Goal: Use online tool/utility: Utilize a website feature to perform a specific function

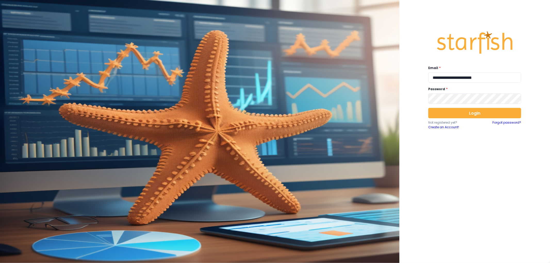
drag, startPoint x: 461, startPoint y: 74, endPoint x: 446, endPoint y: 69, distance: 15.6
click at [461, 74] on input "**********" at bounding box center [474, 77] width 93 height 10
type input "**********"
drag, startPoint x: 478, startPoint y: 116, endPoint x: 467, endPoint y: 115, distance: 10.7
click at [478, 116] on button "Login" at bounding box center [474, 113] width 93 height 10
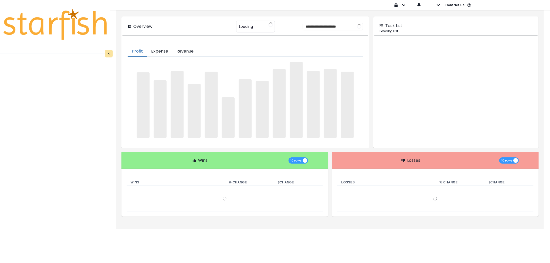
type input "********"
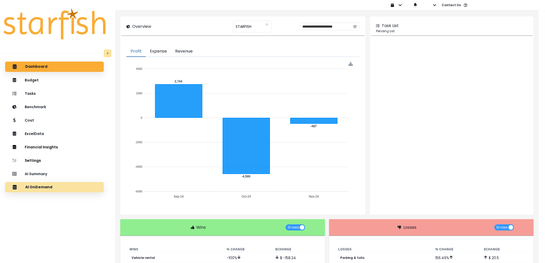
click at [50, 185] on p "AI OnDemand" at bounding box center [38, 187] width 27 height 5
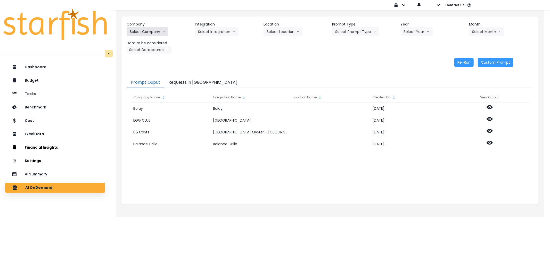
click at [157, 35] on button "Select Company" at bounding box center [148, 31] width 42 height 9
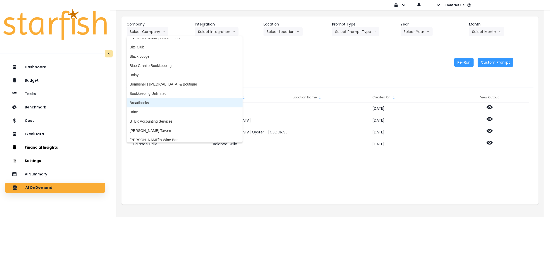
scroll to position [143, 0]
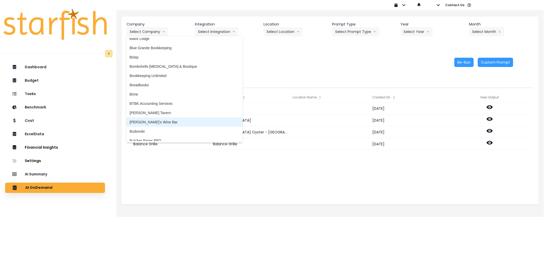
click at [155, 122] on span "[PERSON_NAME]'s Wine Bar" at bounding box center [185, 122] width 110 height 5
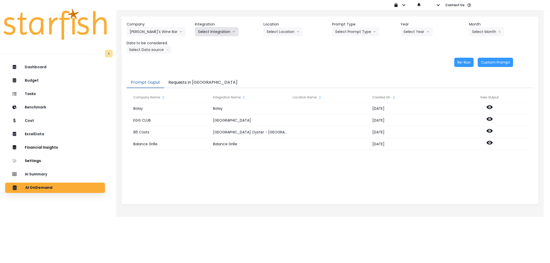
click at [213, 30] on button "Select Integration" at bounding box center [217, 31] width 44 height 9
click at [207, 44] on span "Quick Books" at bounding box center [208, 42] width 20 height 5
click at [418, 28] on button "Select Year" at bounding box center [416, 31] width 32 height 9
click at [408, 60] on span "2025" at bounding box center [407, 60] width 8 height 5
click at [346, 29] on button "Select Prompt Type" at bounding box center [355, 31] width 47 height 9
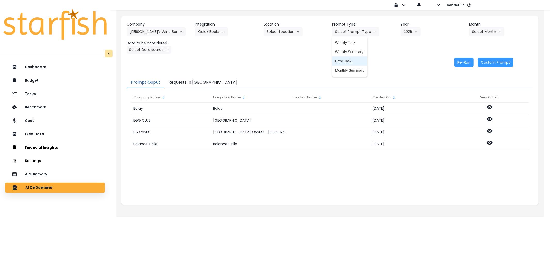
click at [344, 58] on li "Error Task" at bounding box center [349, 60] width 35 height 9
click at [480, 31] on button "Select Month" at bounding box center [486, 31] width 35 height 9
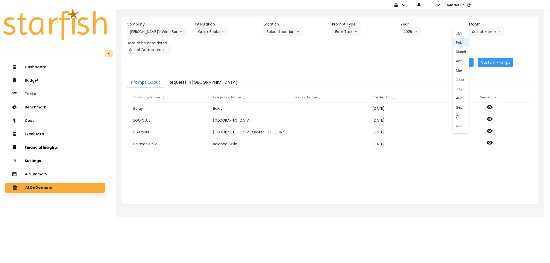
click at [461, 40] on span "Feb" at bounding box center [461, 42] width 10 height 5
click at [147, 47] on button "Select Data source" at bounding box center [149, 50] width 45 height 8
click at [146, 60] on span "Comparison overtime" at bounding box center [147, 59] width 34 height 5
click at [466, 60] on button "Re-Run" at bounding box center [463, 62] width 19 height 9
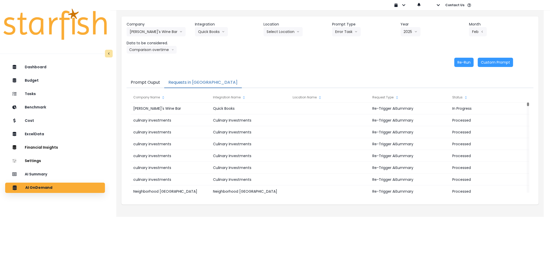
click at [198, 80] on button "Requests in [GEOGRAPHIC_DATA]" at bounding box center [203, 82] width 78 height 11
click at [141, 35] on button "[PERSON_NAME]'s Wine Bar" at bounding box center [156, 31] width 59 height 9
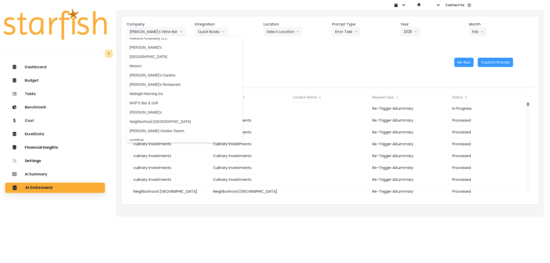
scroll to position [767, 0]
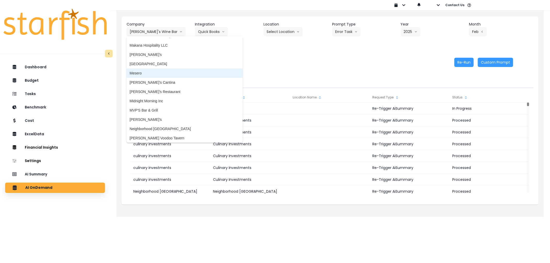
click at [141, 73] on span "Mesero" at bounding box center [185, 73] width 110 height 5
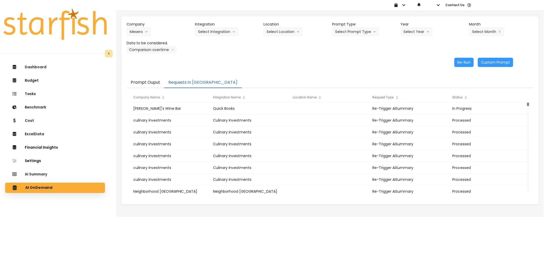
click at [215, 39] on div "Company Mesero 86 Costs Asti Bagel Cafe Balance Grille Bald Ginger Bar Business…" at bounding box center [330, 38] width 407 height 32
click at [215, 35] on button "Select Integration" at bounding box center [217, 31] width 44 height 9
click at [211, 45] on li "Mesero" at bounding box center [204, 42] width 18 height 9
click at [288, 36] on button "Select Location" at bounding box center [282, 31] width 39 height 9
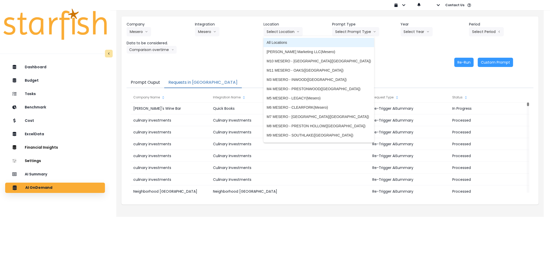
click at [277, 41] on span "All Locations" at bounding box center [318, 42] width 104 height 5
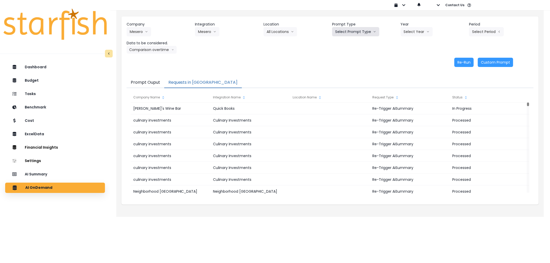
click at [348, 32] on button "Select Prompt Type" at bounding box center [355, 31] width 47 height 9
click at [349, 60] on span "Error Task" at bounding box center [349, 60] width 29 height 5
click at [411, 37] on div "Company Mesero 86 Costs Asti Bagel Cafe Balance Grille Bald Ginger Bar Business…" at bounding box center [330, 38] width 407 height 32
click at [416, 28] on button "Select Year" at bounding box center [416, 31] width 32 height 9
drag, startPoint x: 413, startPoint y: 60, endPoint x: 486, endPoint y: 36, distance: 77.4
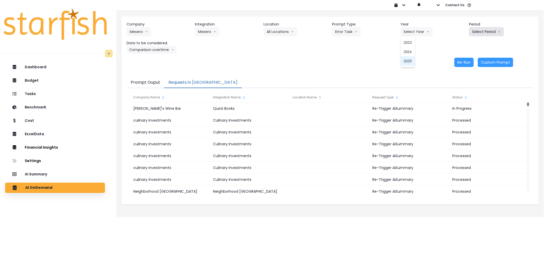
click at [413, 59] on li "2025" at bounding box center [407, 60] width 14 height 9
click at [499, 35] on button "Select Period" at bounding box center [486, 31] width 35 height 9
click at [459, 108] on span "P9" at bounding box center [462, 107] width 6 height 5
click at [159, 50] on button "Comparison overtime" at bounding box center [152, 50] width 50 height 8
click at [467, 60] on button "Re-Run" at bounding box center [463, 62] width 19 height 9
